Goal: Feedback & Contribution: Leave review/rating

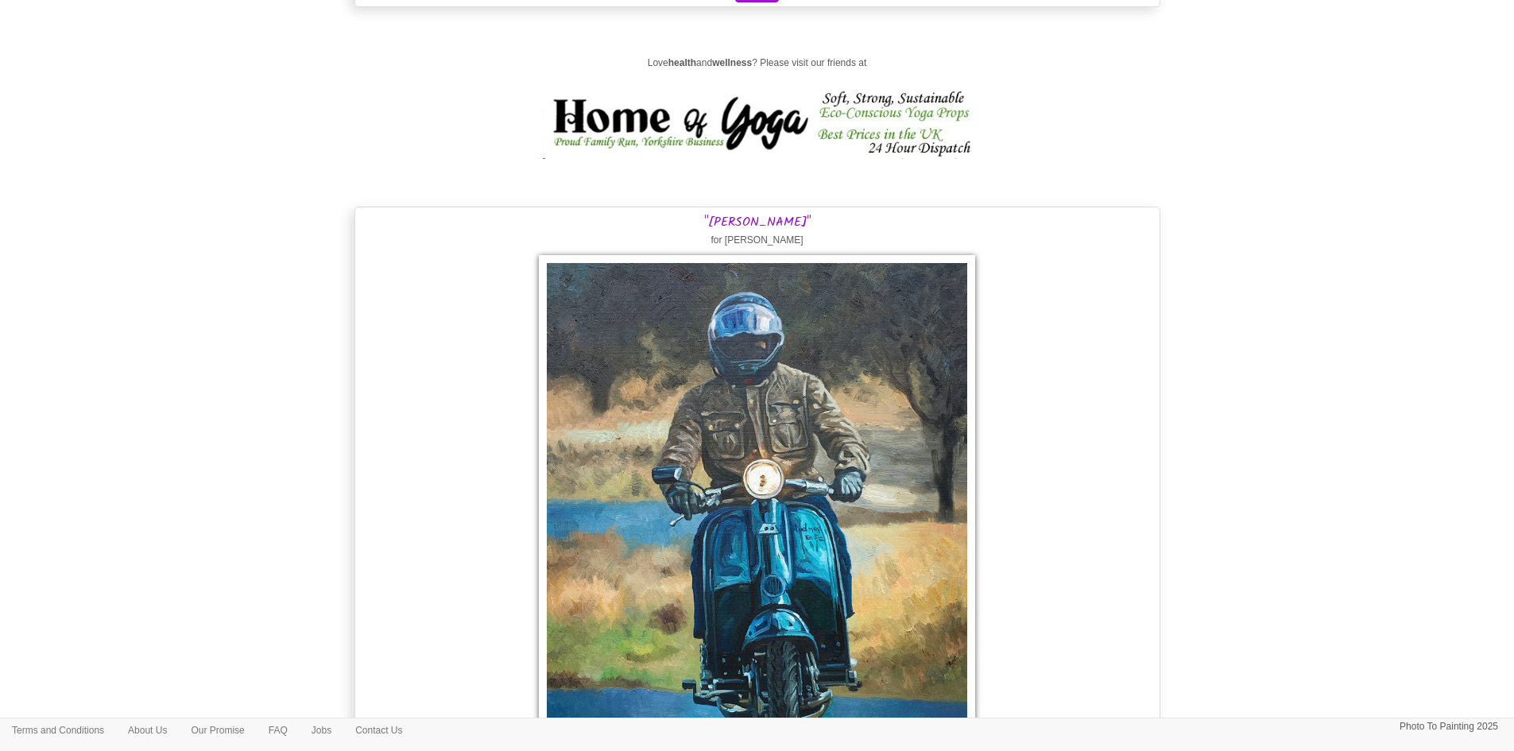
scroll to position [10409, 0]
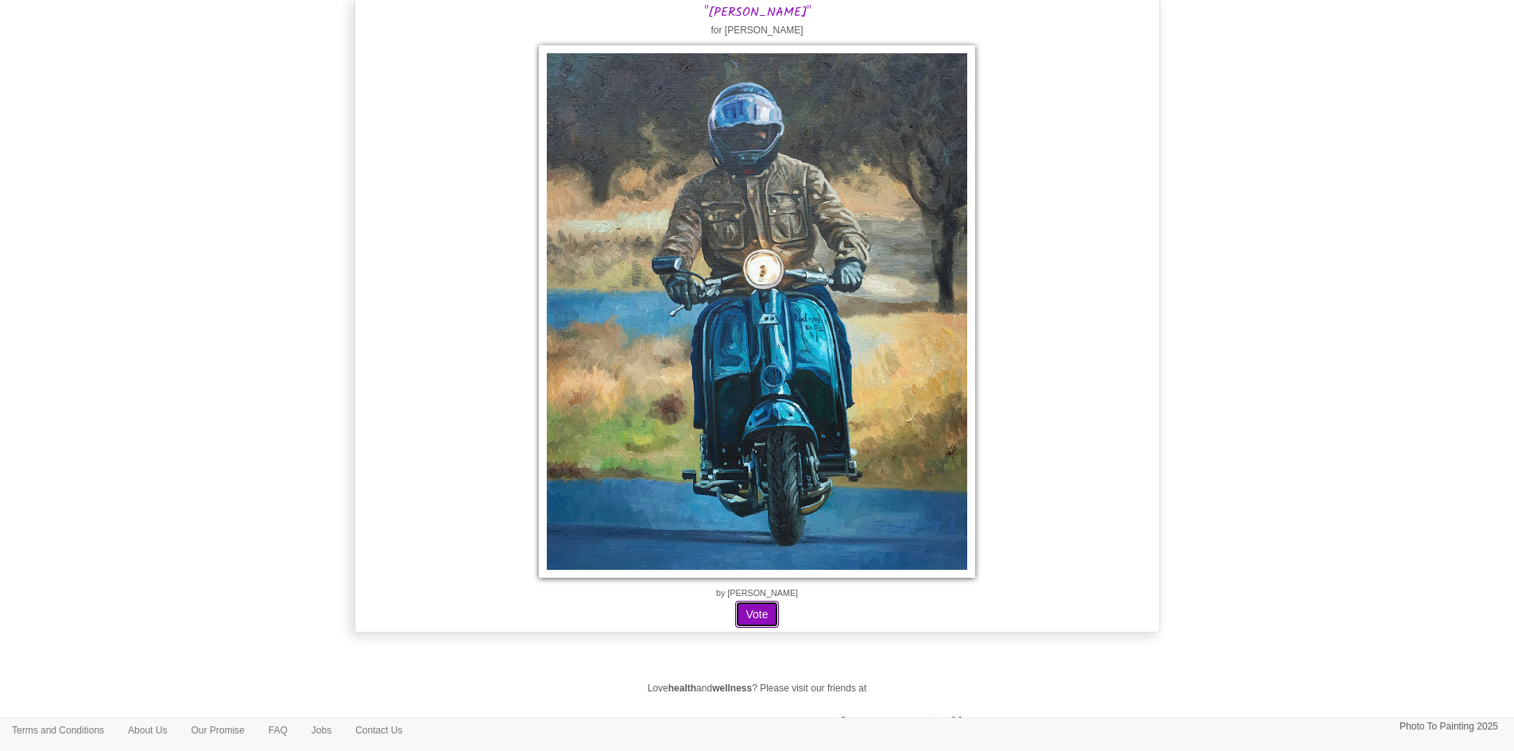
click at [751, 610] on button "Vote" at bounding box center [756, 614] width 43 height 27
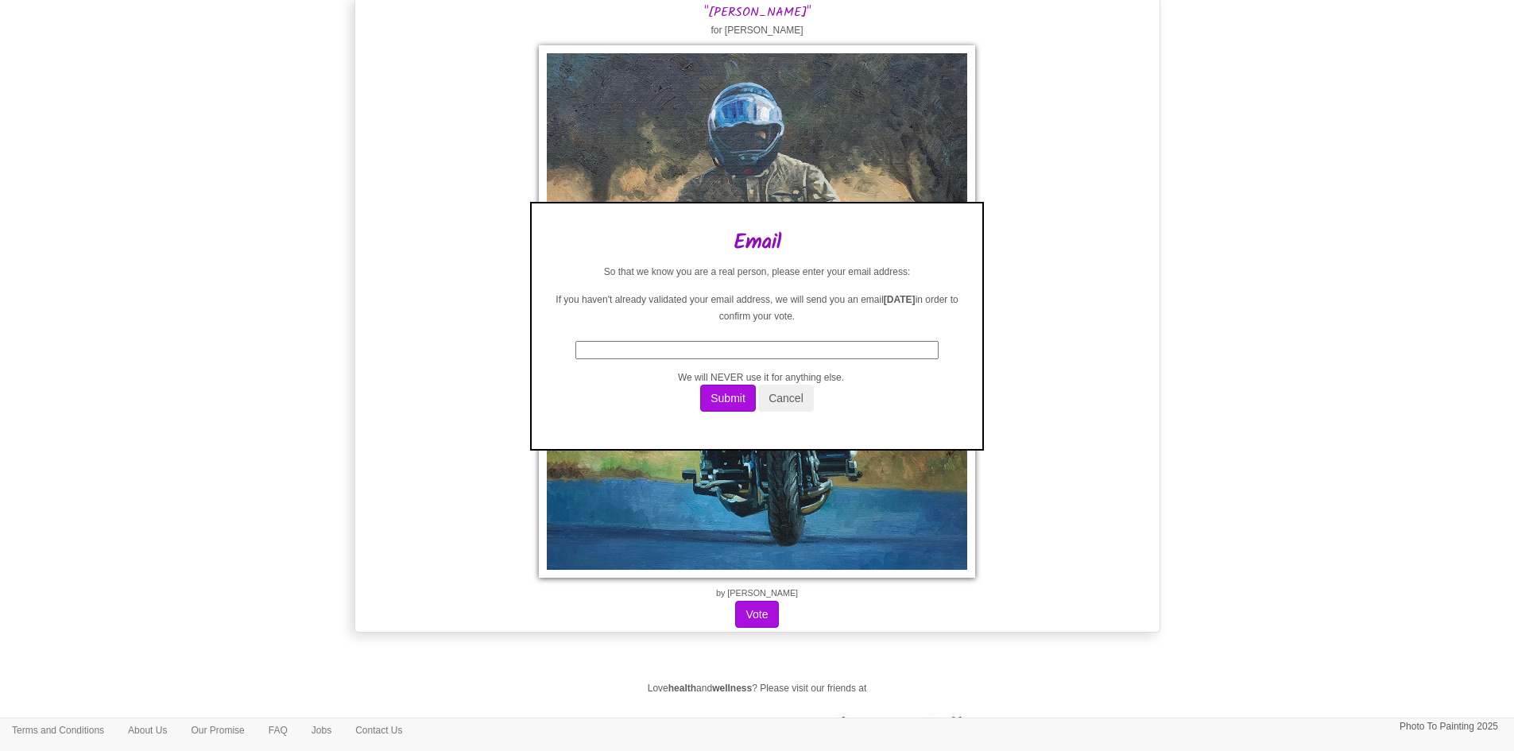
click at [712, 354] on input "text" at bounding box center [756, 350] width 363 height 18
type input "[EMAIL_ADDRESS][DOMAIN_NAME]"
click at [726, 398] on button "Submit" at bounding box center [728, 398] width 56 height 27
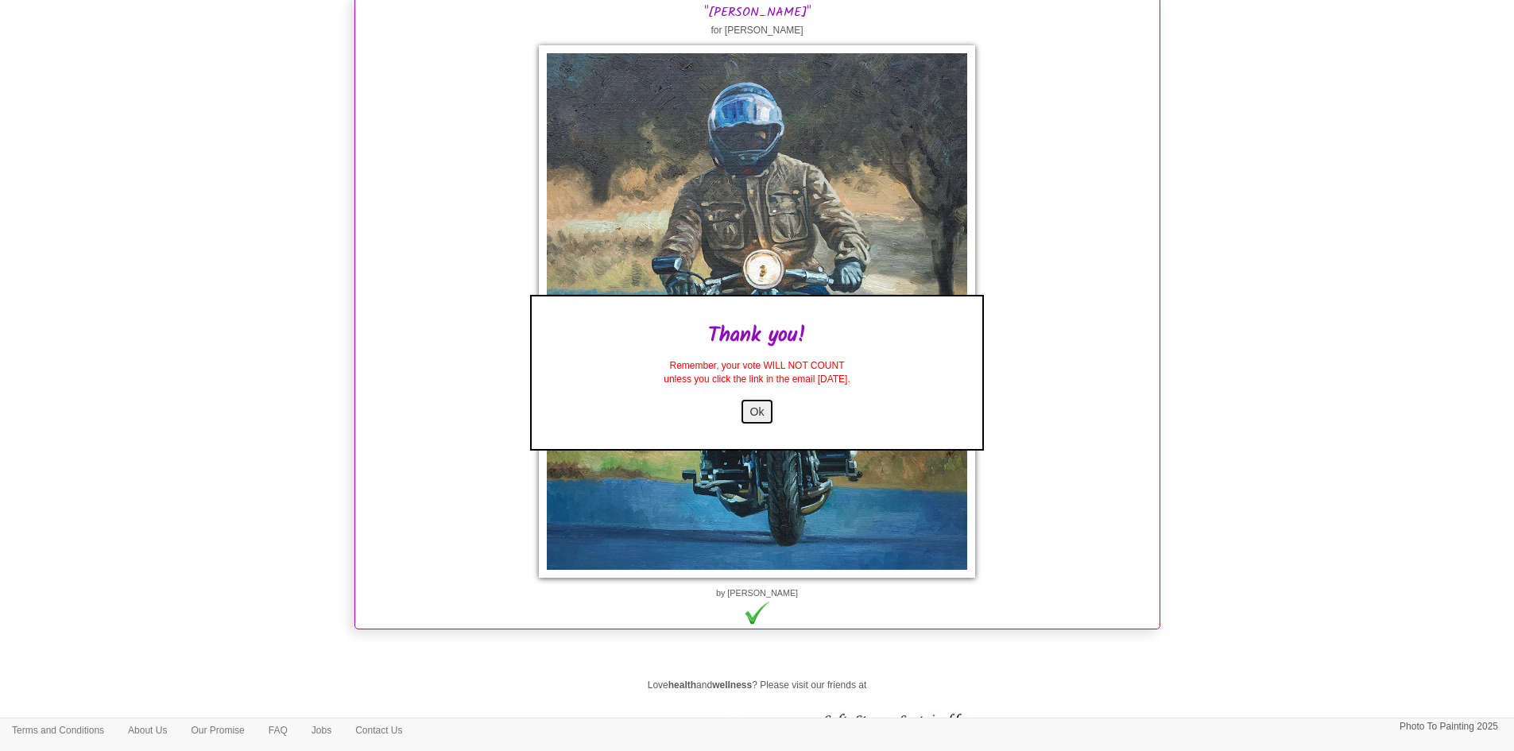
click at [760, 403] on button "Ok" at bounding box center [757, 411] width 35 height 27
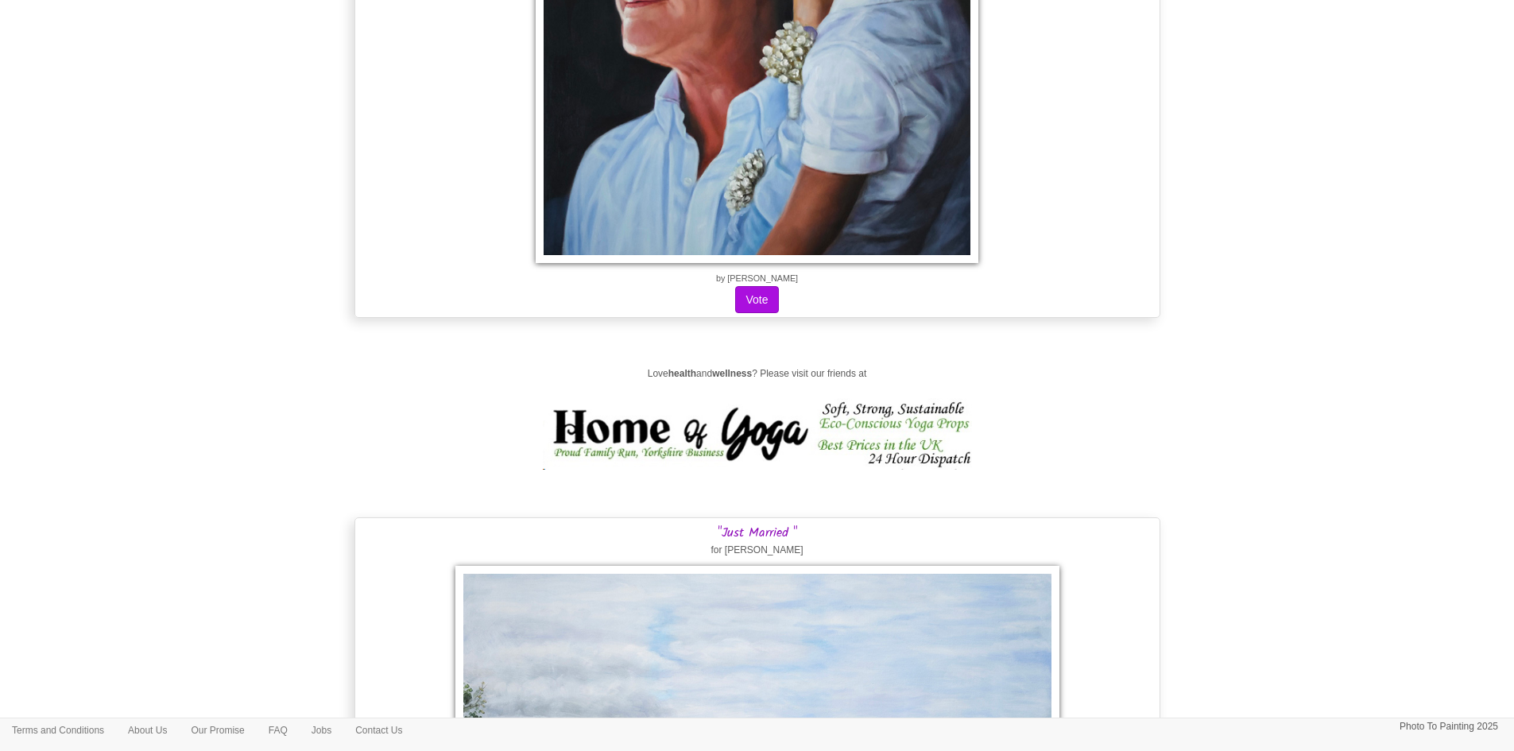
scroll to position [8105, 0]
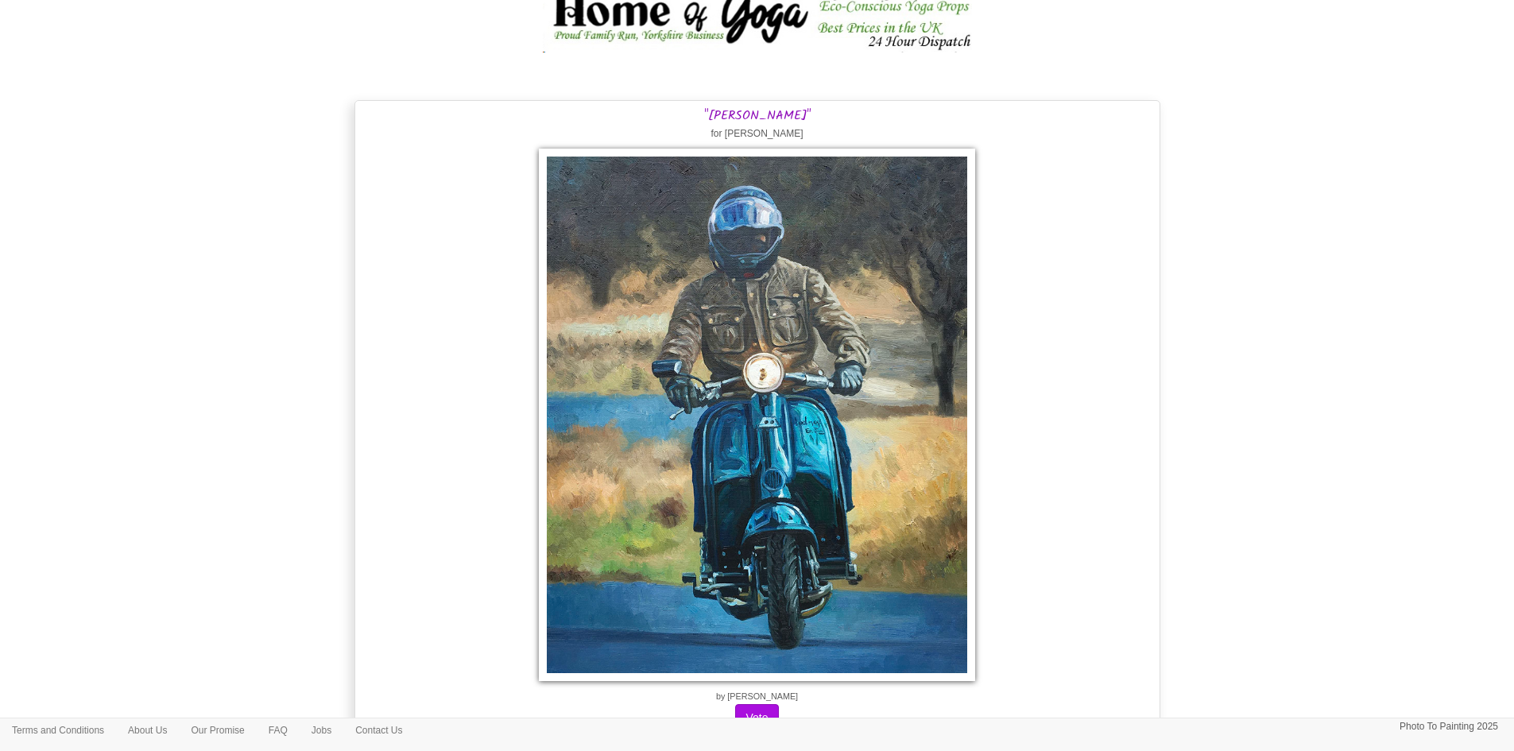
scroll to position [23600, 0]
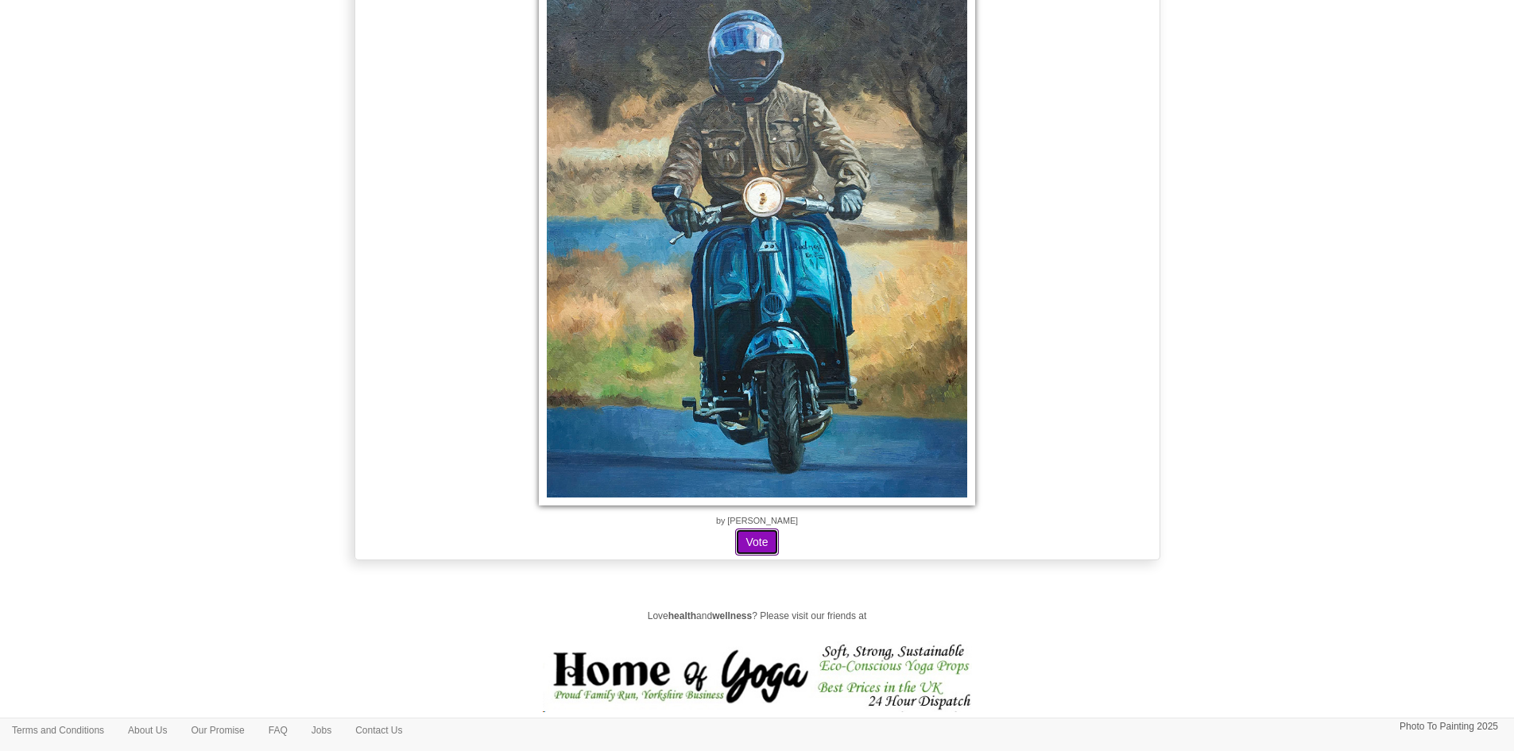
click at [756, 533] on button "Vote" at bounding box center [756, 541] width 43 height 27
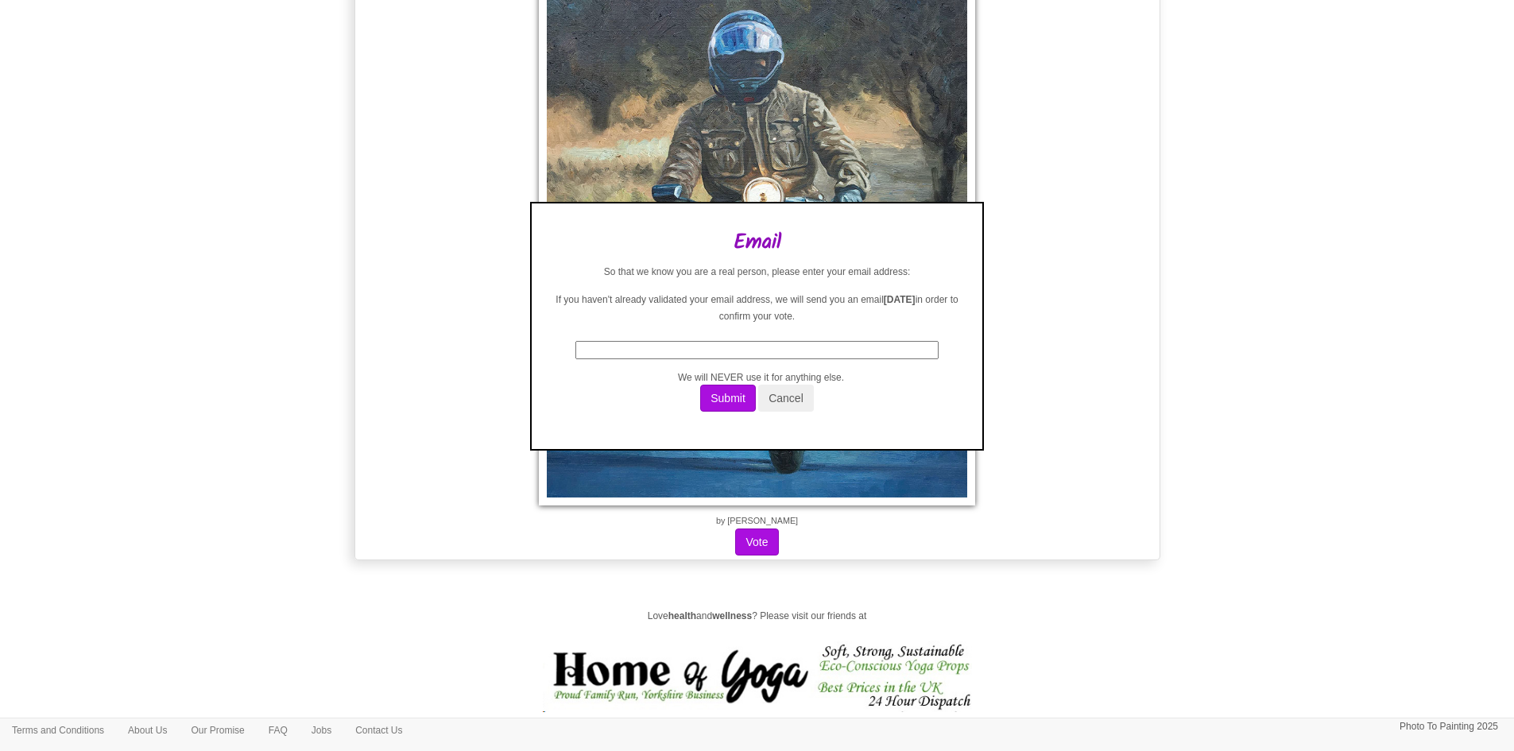
click at [723, 346] on input "text" at bounding box center [756, 350] width 363 height 18
type input "T"
type input "taniawalsh71@hotmail.co.uk"
click at [718, 401] on button "Submit" at bounding box center [728, 398] width 56 height 27
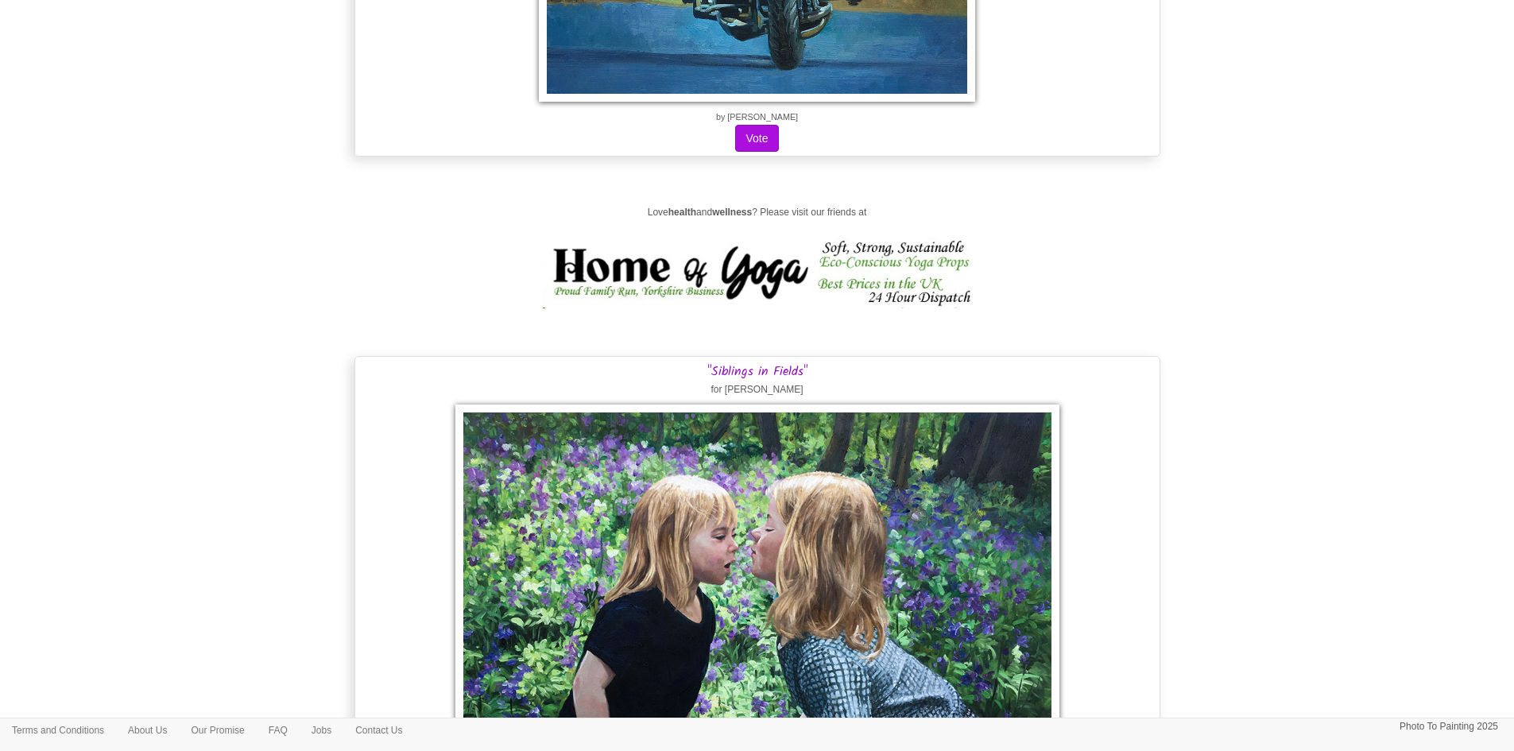
scroll to position [1430, 0]
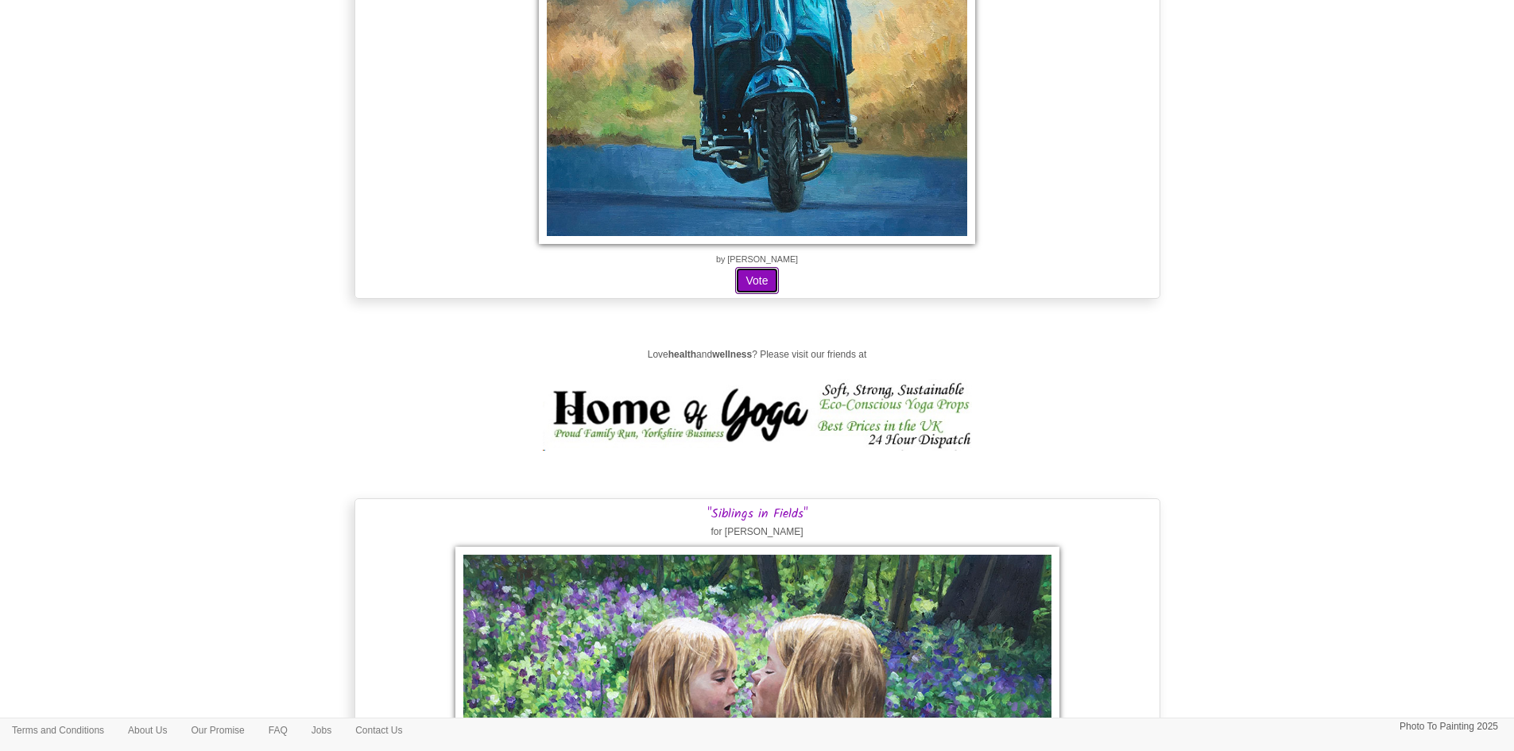
click at [756, 280] on button "Vote" at bounding box center [756, 280] width 43 height 27
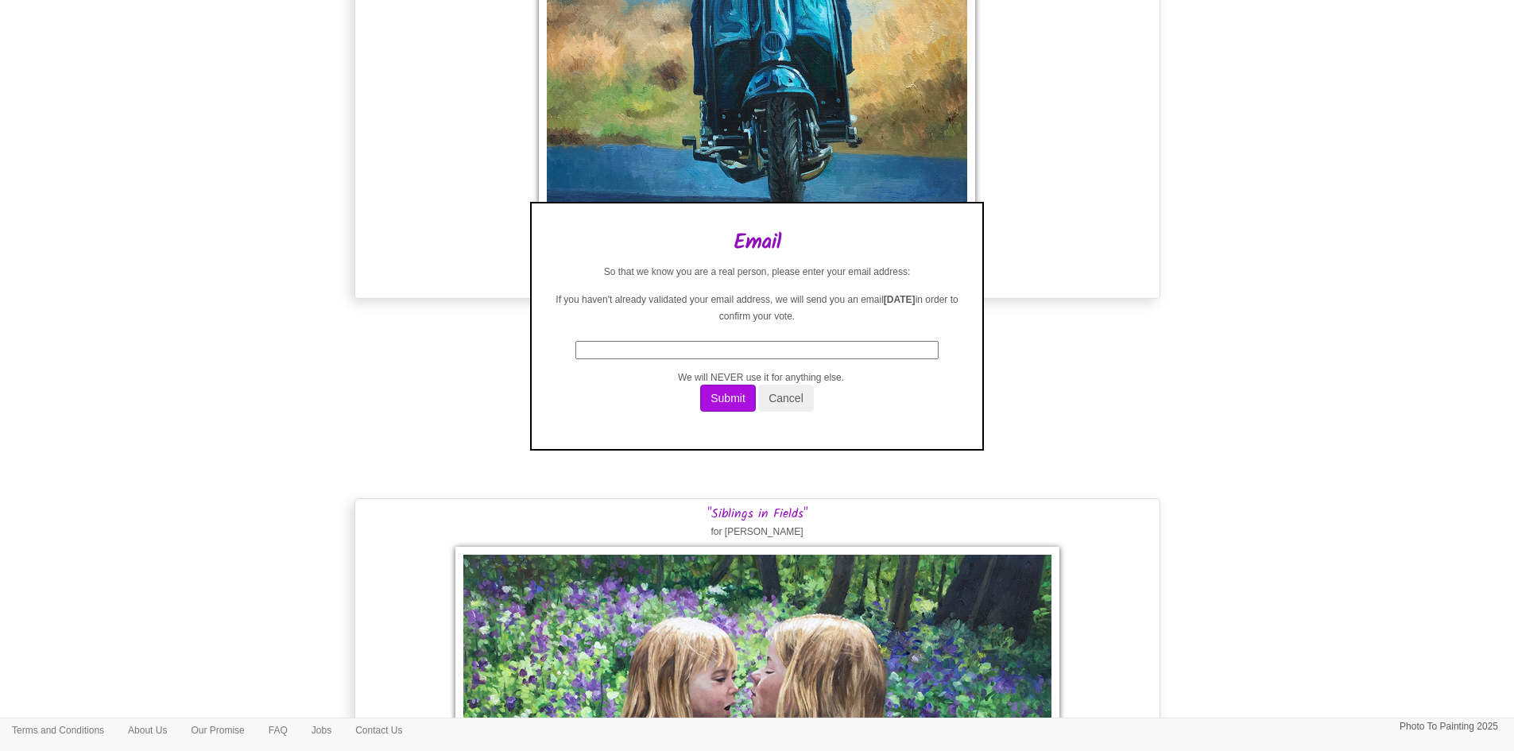
click at [752, 352] on input "text" at bounding box center [756, 350] width 363 height 18
type input "v"
type input "creditcontrol@jcwgroup.co.uk"
click at [718, 394] on button "Submit" at bounding box center [728, 398] width 56 height 27
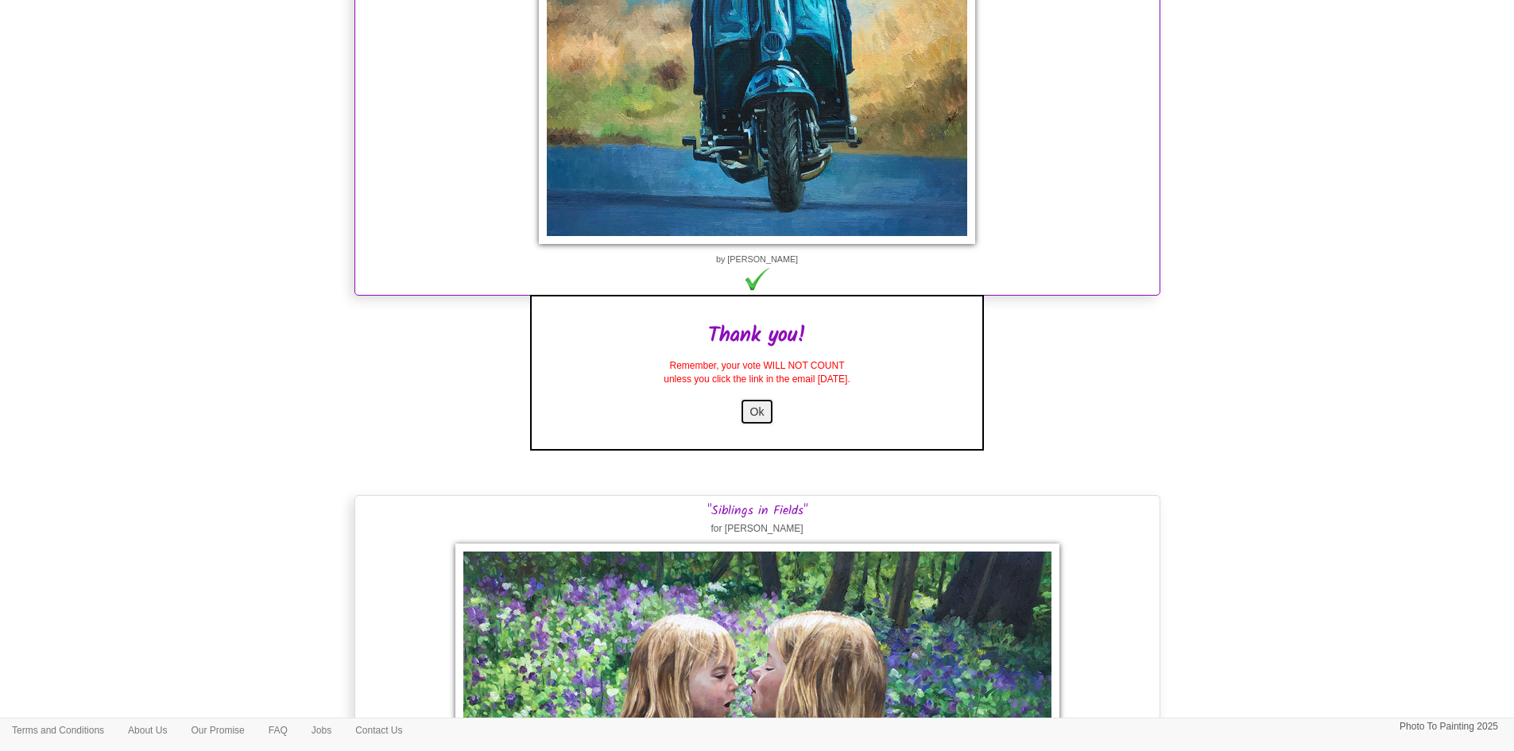
click at [753, 414] on button "Ok" at bounding box center [757, 411] width 35 height 27
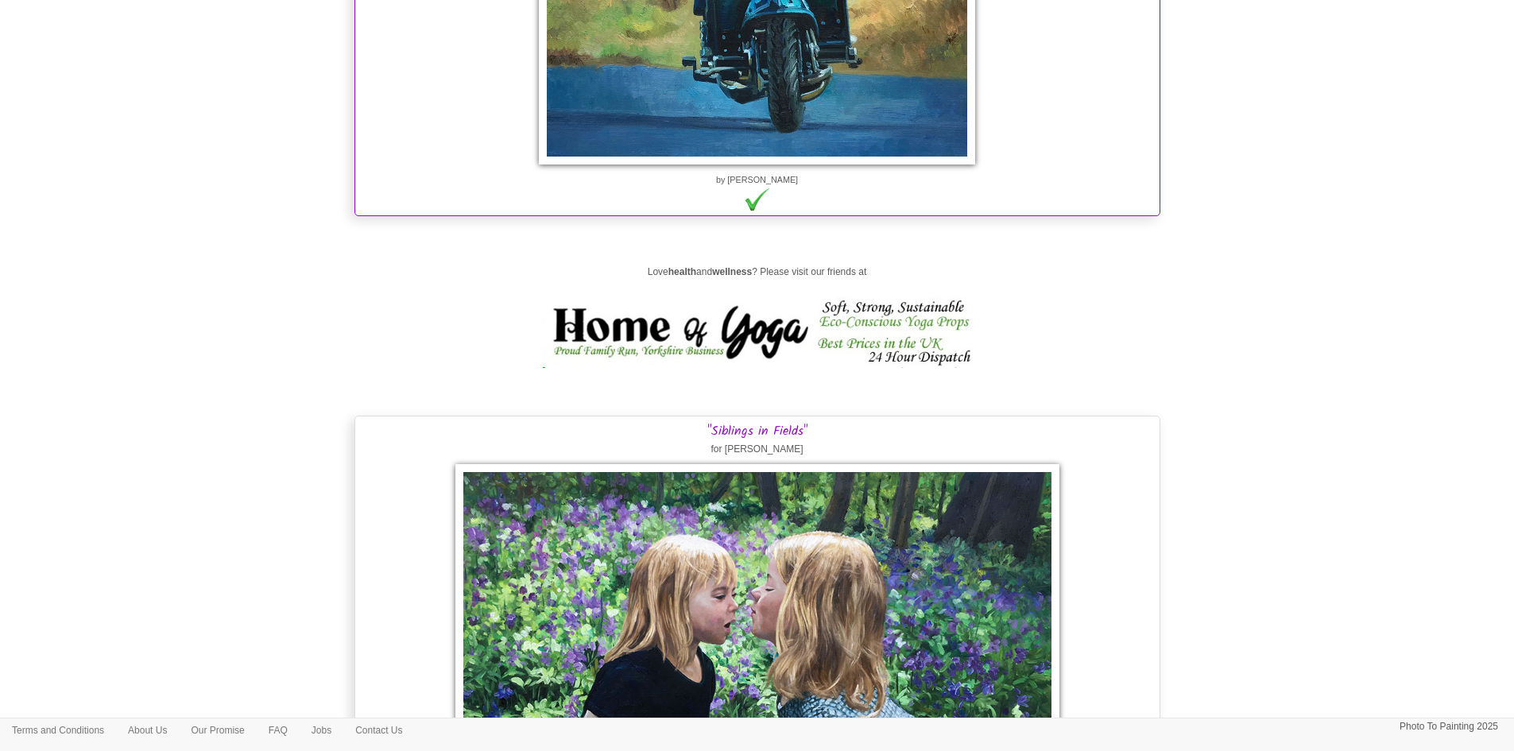
scroll to position [1828, 0]
